Goal: Task Accomplishment & Management: Manage account settings

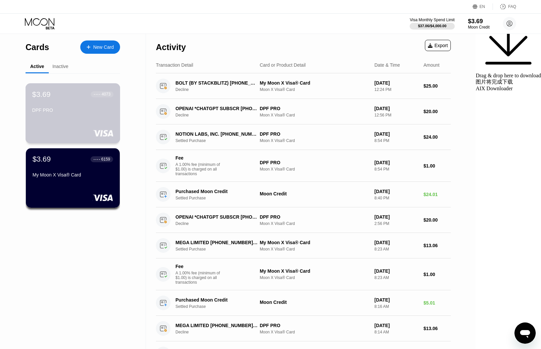
click at [69, 113] on div "DPF PRO" at bounding box center [72, 112] width 81 height 8
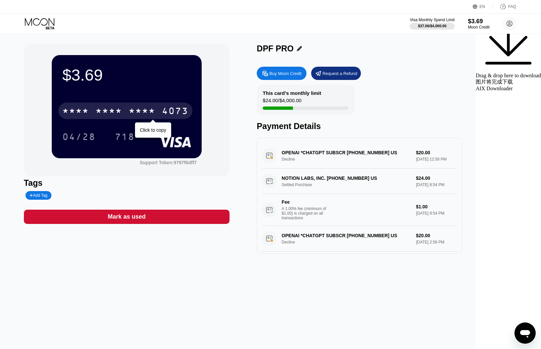
click at [154, 113] on div "* * * *" at bounding box center [142, 112] width 27 height 11
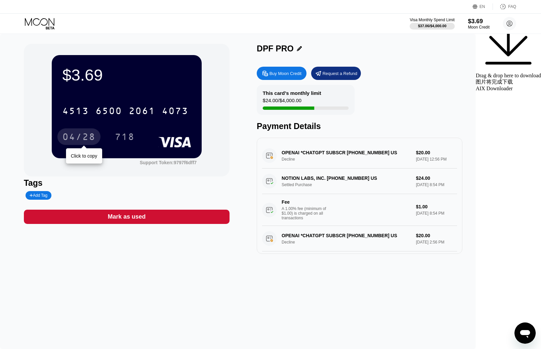
click at [96, 136] on div "04/28" at bounding box center [78, 137] width 33 height 11
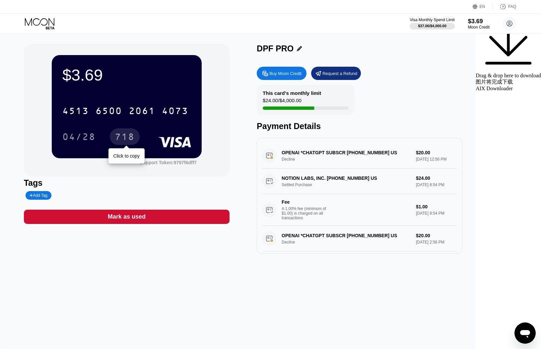
click at [135, 138] on div "718" at bounding box center [125, 137] width 20 height 11
